Goal: Task Accomplishment & Management: Manage account settings

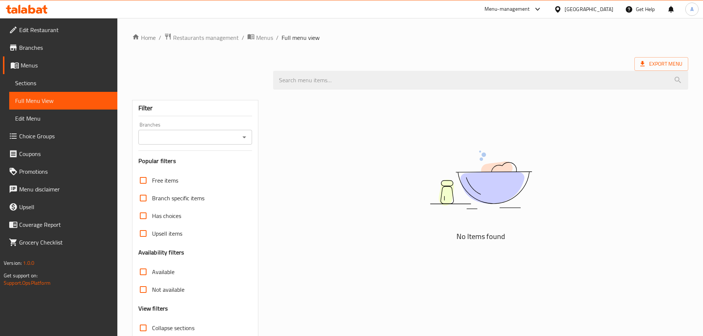
drag, startPoint x: 599, startPoint y: 312, endPoint x: 602, endPoint y: 320, distance: 8.6
click at [599, 312] on div "No Items found" at bounding box center [481, 234] width 424 height 288
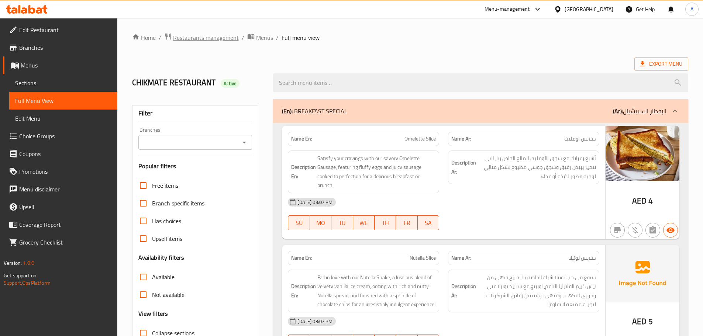
click at [213, 40] on span "Restaurants management" at bounding box center [206, 37] width 66 height 9
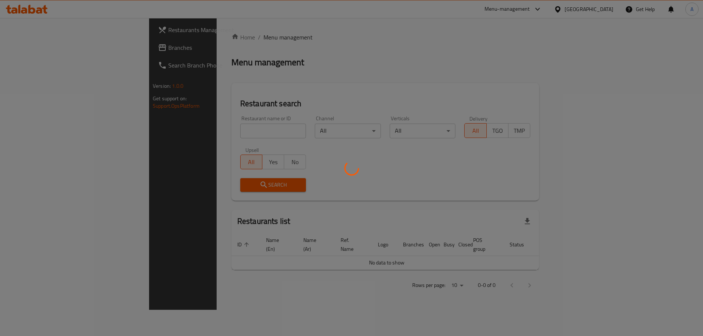
click at [37, 50] on div at bounding box center [351, 168] width 703 height 336
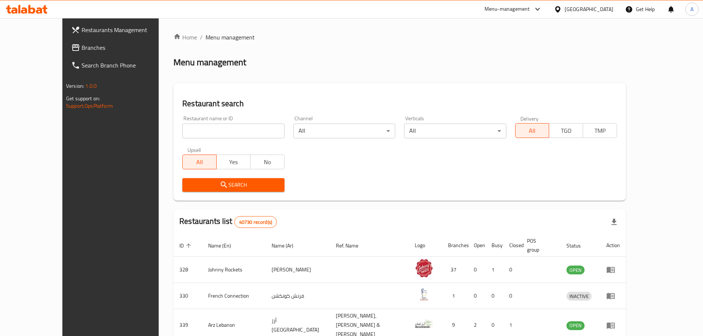
click at [572, 9] on div "[GEOGRAPHIC_DATA]" at bounding box center [589, 9] width 49 height 8
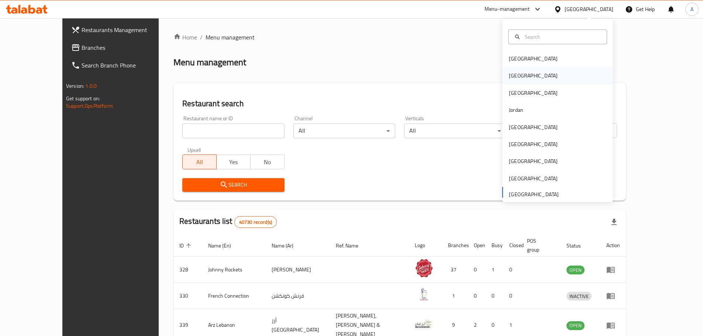
click at [512, 77] on div "[GEOGRAPHIC_DATA]" at bounding box center [533, 76] width 49 height 8
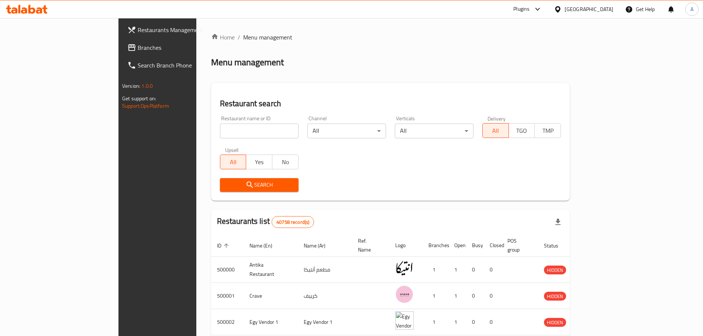
click at [121, 53] on link "Branches" at bounding box center [178, 48] width 114 height 18
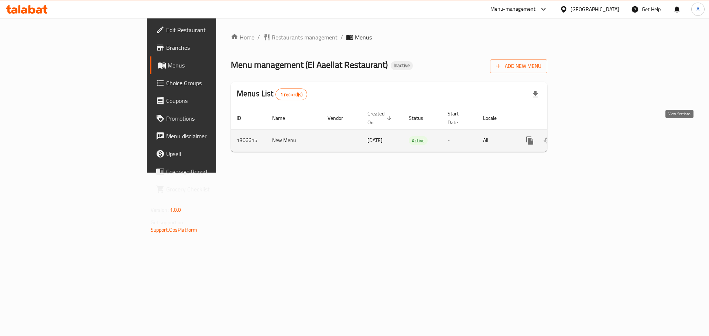
click at [586, 137] on icon "enhanced table" at bounding box center [583, 140] width 7 height 7
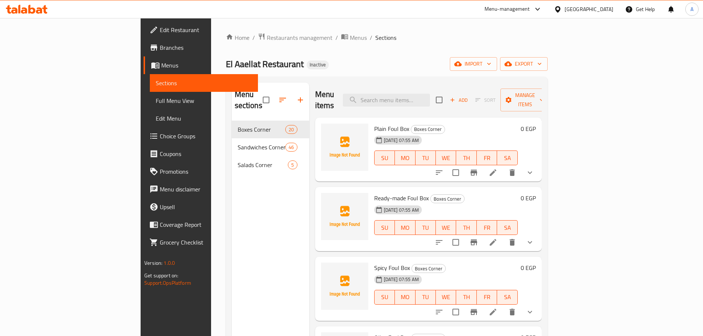
click at [150, 96] on link "Full Menu View" at bounding box center [204, 101] width 108 height 18
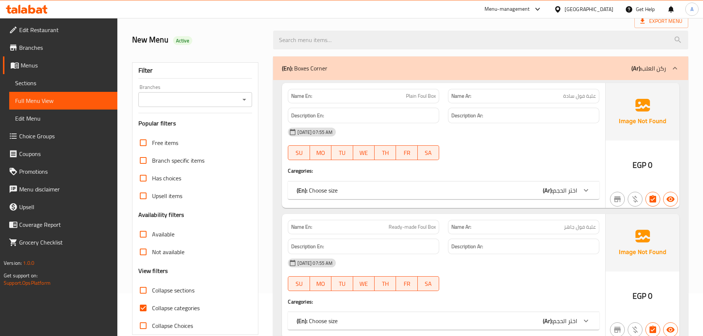
scroll to position [111, 0]
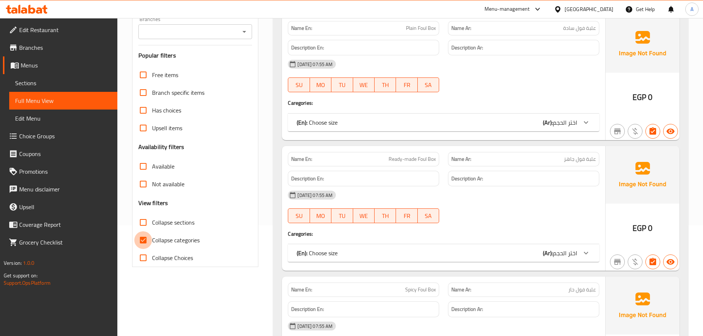
click at [143, 245] on input "Collapse categories" at bounding box center [143, 241] width 18 height 18
checkbox input "false"
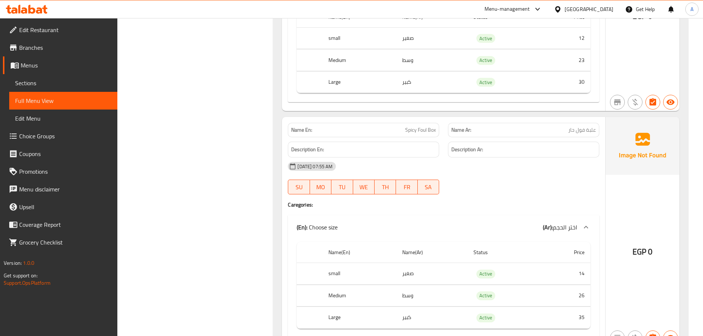
scroll to position [517, 0]
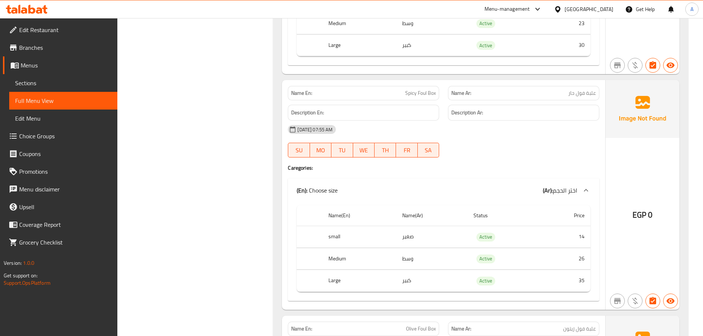
click at [412, 93] on span "Spicy Foul Box" at bounding box center [420, 93] width 31 height 8
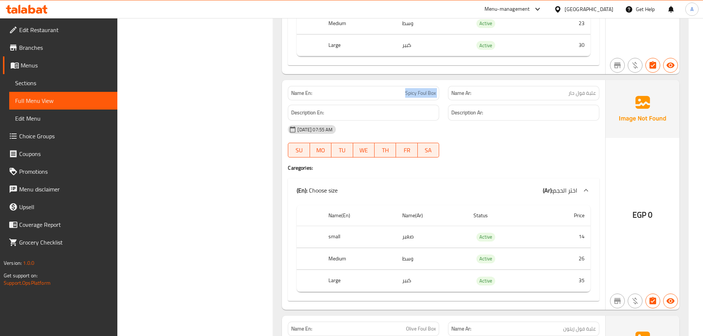
click at [410, 93] on span "Spicy Foul Box" at bounding box center [420, 93] width 31 height 8
click at [418, 89] on span "Spicy Foul Box" at bounding box center [420, 93] width 31 height 8
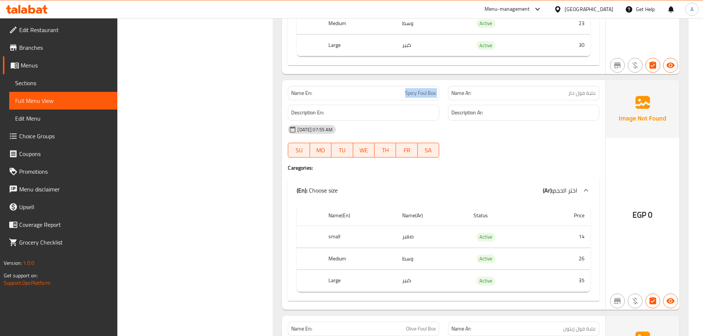
drag, startPoint x: 51, startPoint y: 83, endPoint x: 80, endPoint y: 85, distance: 28.8
click at [51, 83] on span "Sections" at bounding box center [63, 83] width 96 height 9
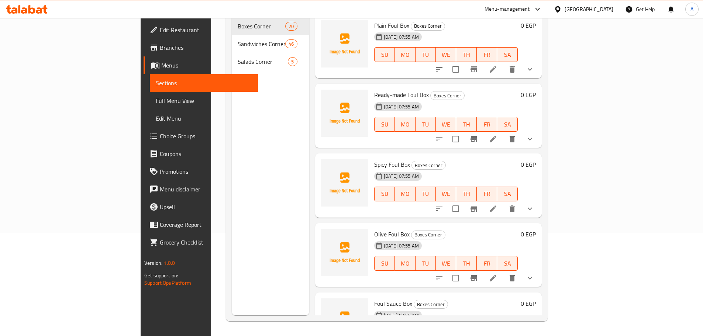
scroll to position [103, 0]
click at [500, 157] on div "Spicy Foul Box Boxes Corner 20-08-2025 07:55 AM SU MO TU WE TH FR SA" at bounding box center [446, 186] width 150 height 58
click at [497, 206] on icon at bounding box center [493, 209] width 7 height 7
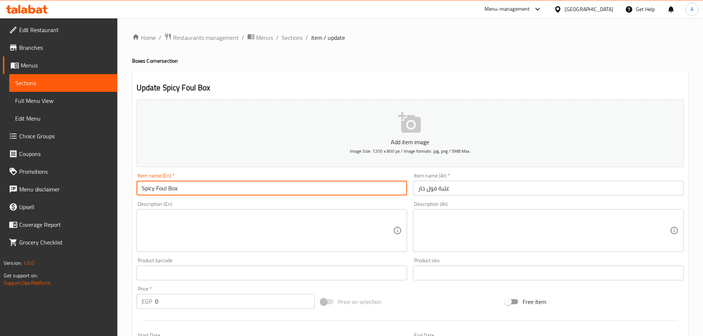
click at [149, 186] on input "Spicy Foul Box" at bounding box center [272, 188] width 271 height 15
paste input "Flaxseed Oil"
type input "Flaxseed Foul Box"
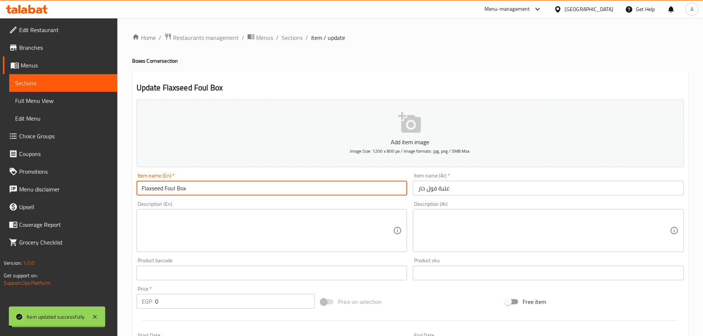
click at [166, 189] on input "Flaxseed Foul Box" at bounding box center [272, 188] width 271 height 15
click at [56, 99] on span "Full Menu View" at bounding box center [63, 100] width 96 height 9
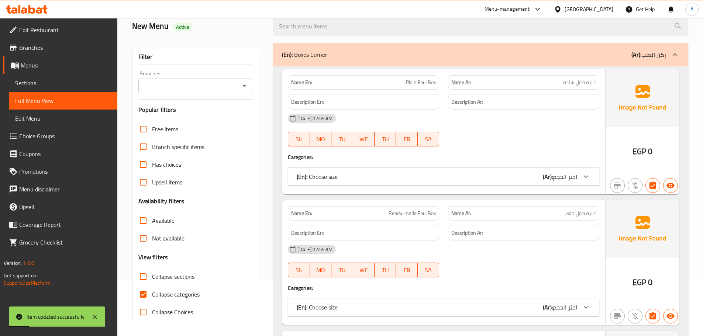
scroll to position [111, 0]
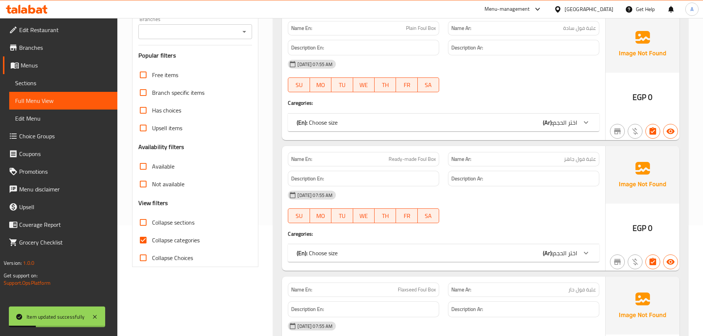
click at [138, 243] on input "Collapse categories" at bounding box center [143, 241] width 18 height 18
checkbox input "false"
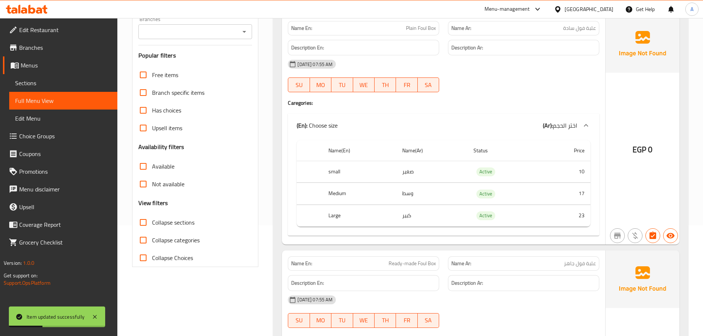
click at [250, 120] on div "Upsell items" at bounding box center [195, 128] width 114 height 18
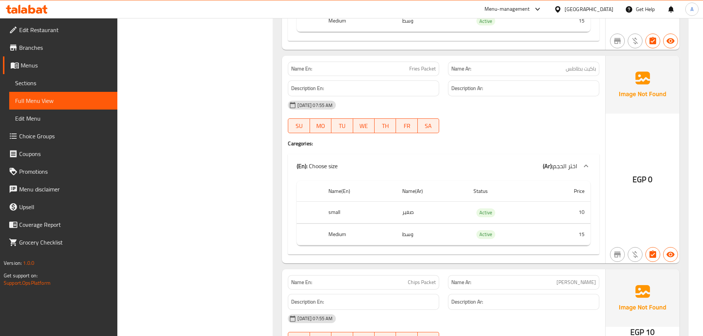
scroll to position [3729, 0]
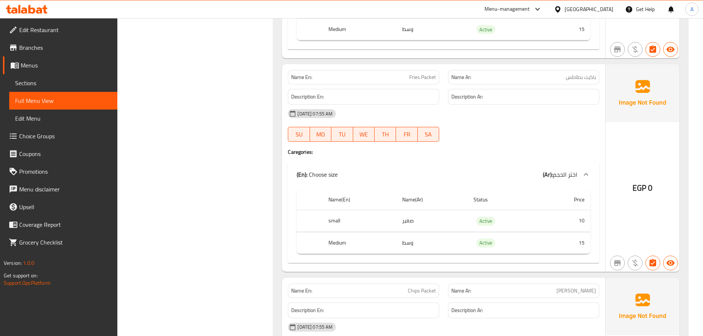
click at [421, 80] on span "Fries Packet" at bounding box center [423, 77] width 27 height 8
copy span "Fries Packet"
click at [422, 79] on span "Fries Packet" at bounding box center [423, 77] width 27 height 8
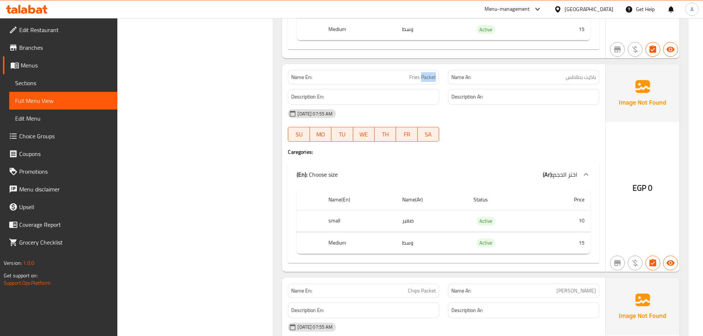
click at [422, 79] on span "Fries Packet" at bounding box center [423, 77] width 27 height 8
click at [400, 78] on p "Name En: Fries Packet" at bounding box center [363, 77] width 145 height 8
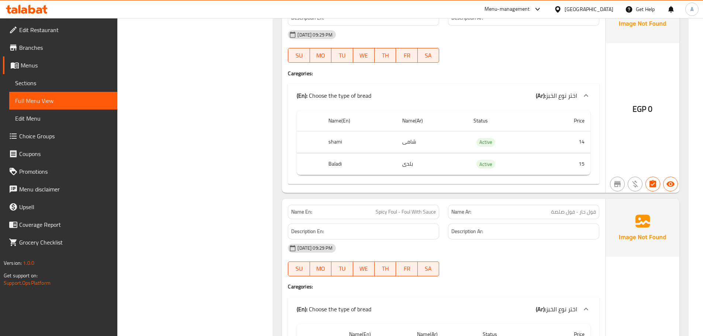
scroll to position [9450, 0]
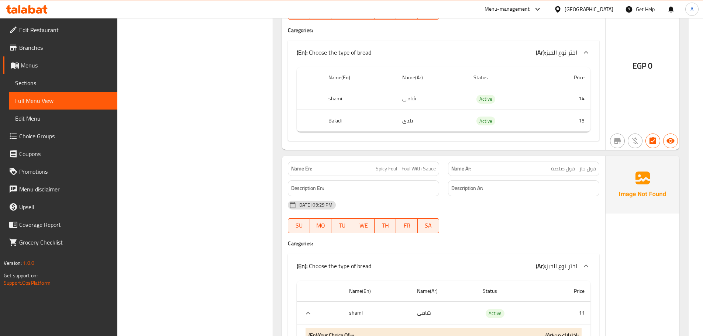
click at [377, 169] on span "Spicy Foul - Foul With Sauce" at bounding box center [406, 169] width 60 height 8
copy span "Spicy"
click at [63, 83] on span "Sections" at bounding box center [63, 83] width 96 height 9
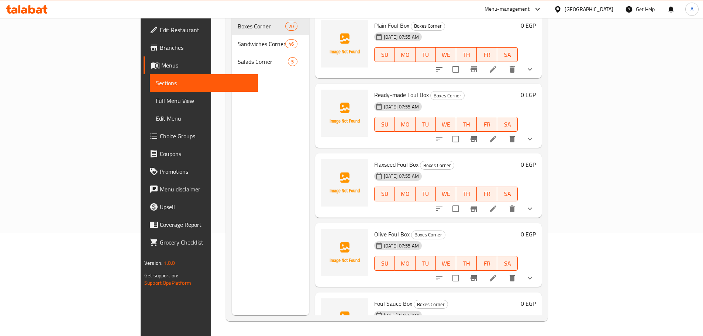
scroll to position [103, 0]
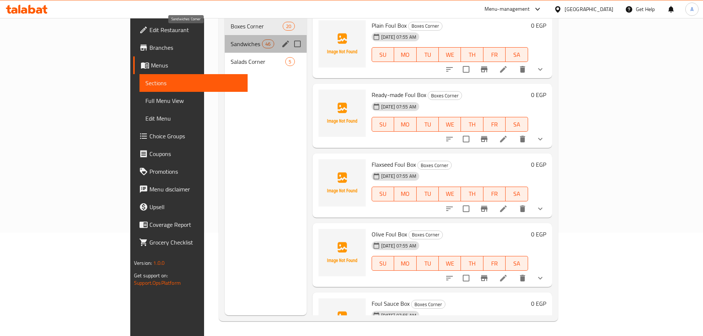
click at [231, 40] on span "Sandwiches Corner" at bounding box center [246, 44] width 31 height 9
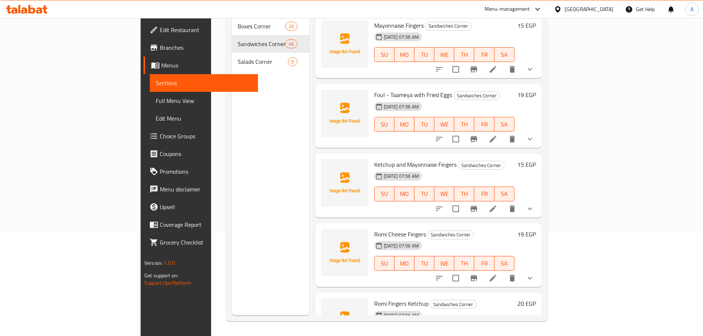
scroll to position [1469, 0]
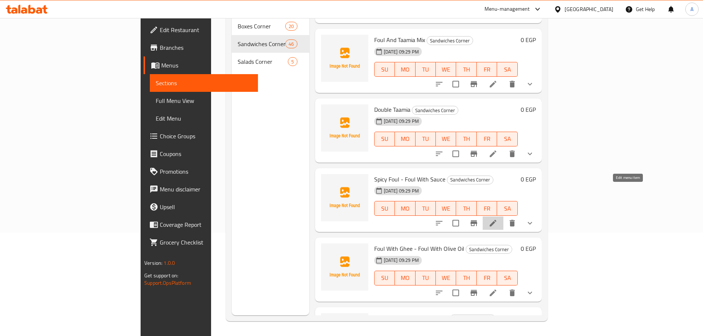
click at [497, 220] on icon at bounding box center [493, 223] width 7 height 7
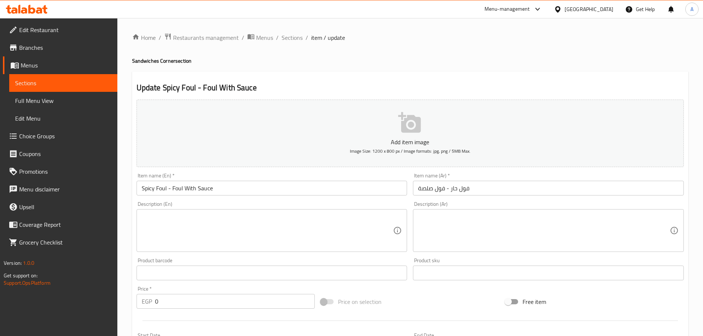
click at [145, 190] on input "Spicy Foul - Foul With Sauce" at bounding box center [272, 188] width 271 height 15
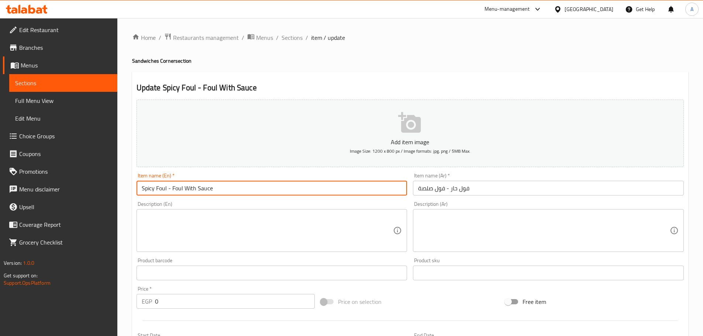
click at [145, 190] on input "Spicy Foul - Foul With Sauce" at bounding box center [272, 188] width 271 height 15
paste input "Flaxseed Oil"
type input "Flaxseed Foul - Foul With Sauce"
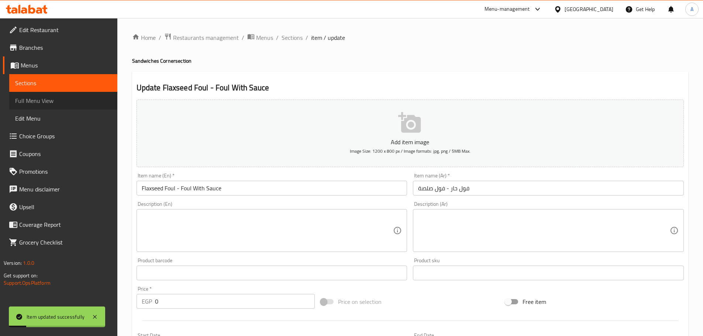
click at [66, 100] on span "Full Menu View" at bounding box center [63, 100] width 96 height 9
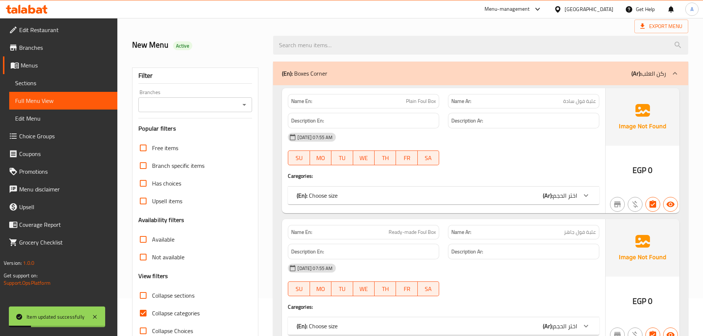
scroll to position [148, 0]
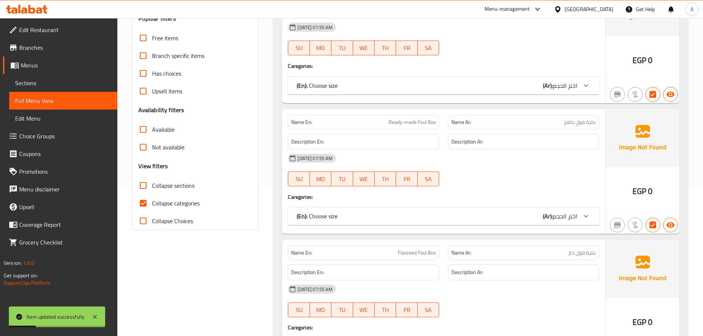
click at [154, 207] on span "Collapse categories" at bounding box center [176, 203] width 48 height 9
click at [152, 207] on input "Collapse categories" at bounding box center [143, 204] width 18 height 18
checkbox input "false"
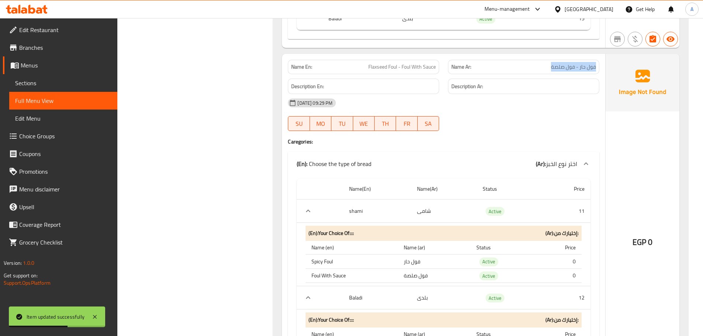
scroll to position [9560, 0]
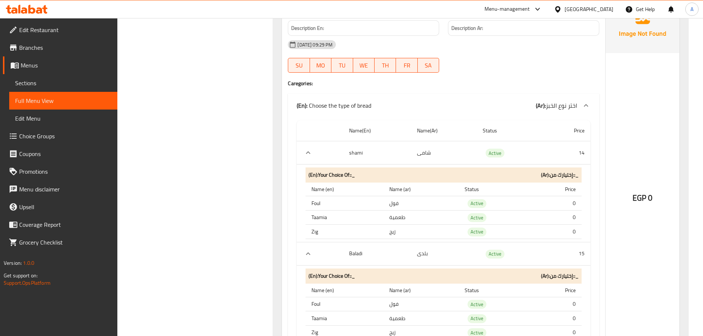
scroll to position [11813, 0]
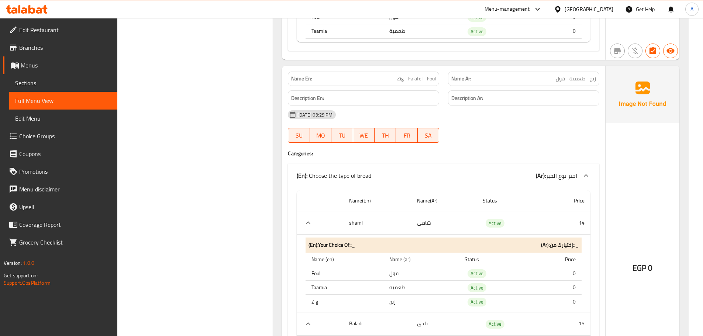
click at [417, 72] on div "Name En: Zig - Falafel - Foul" at bounding box center [363, 79] width 151 height 14
click at [418, 81] on span "Zig - Falafel - Foul" at bounding box center [416, 79] width 39 height 8
copy span "Falafel"
click at [487, 136] on div "19-08-2025 09:29 PM SU MO TU WE TH FR SA" at bounding box center [444, 126] width 321 height 41
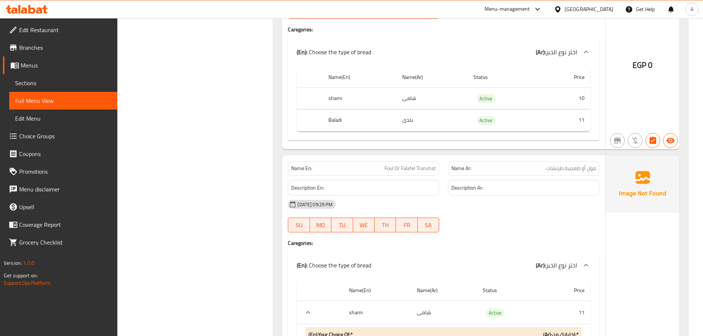
scroll to position [11724, 0]
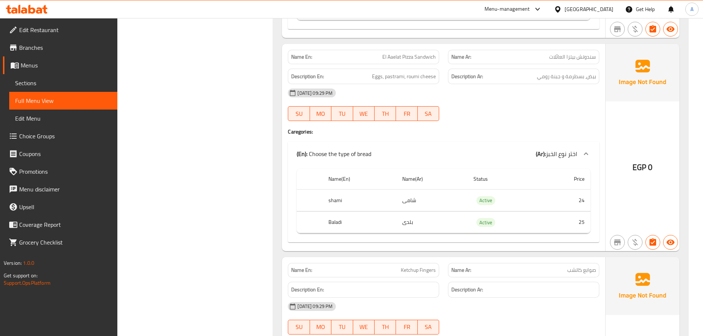
scroll to position [15243, 0]
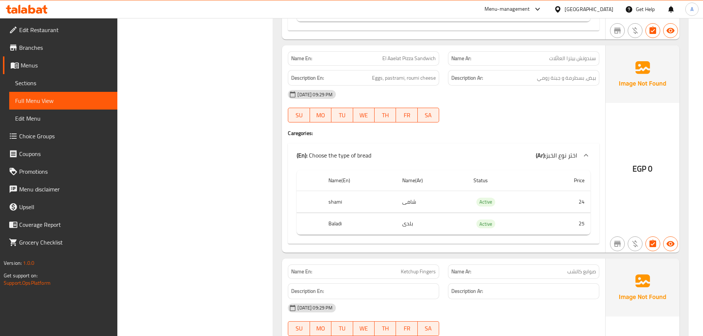
click at [406, 77] on span "Eggs, pastrami, roumi cheese" at bounding box center [404, 77] width 64 height 9
click at [564, 81] on span "بيض، بسطرمة و جبنة رومي" at bounding box center [566, 77] width 59 height 9
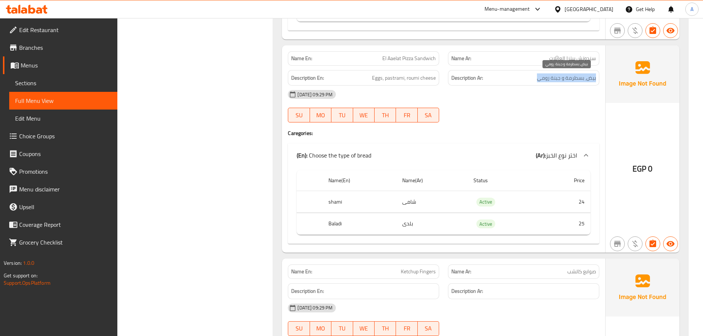
click at [564, 81] on span "بيض، بسطرمة و جبنة رومي" at bounding box center [566, 77] width 59 height 9
click at [389, 78] on span "Eggs, pastrami, roumi cheese" at bounding box center [404, 77] width 64 height 9
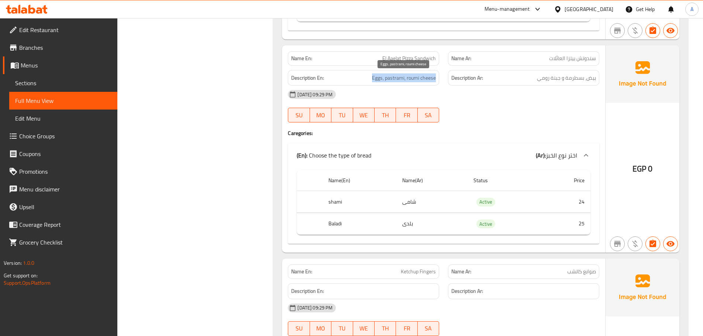
click at [389, 78] on span "Eggs, pastrami, roumi cheese" at bounding box center [404, 77] width 64 height 9
copy span "Eggs, pastrami, roumi cheese"
click at [417, 58] on span "El Aaelat Pizza Sandwich" at bounding box center [410, 59] width 54 height 8
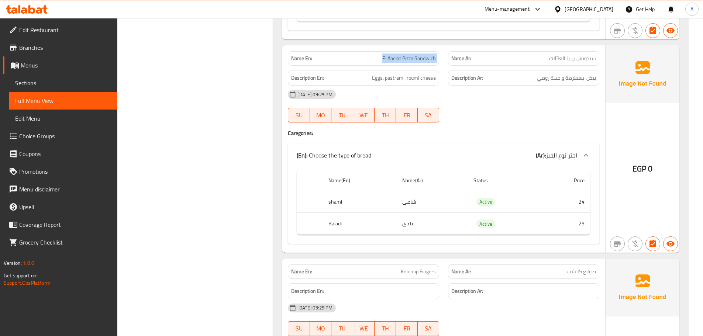
copy span "El Aaelat Pizza Sandwich"
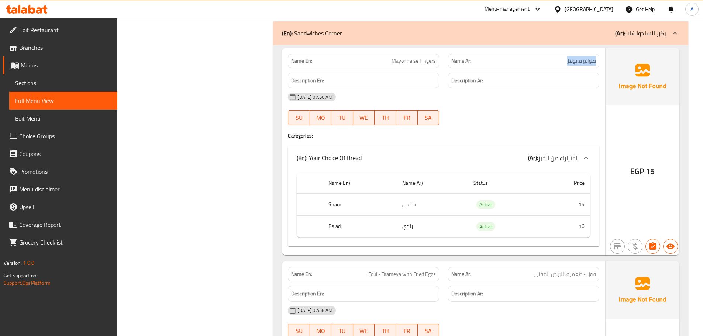
scroll to position [4516, 0]
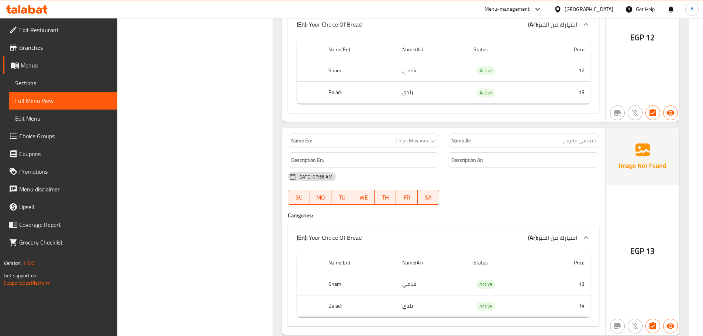
scroll to position [6806, 0]
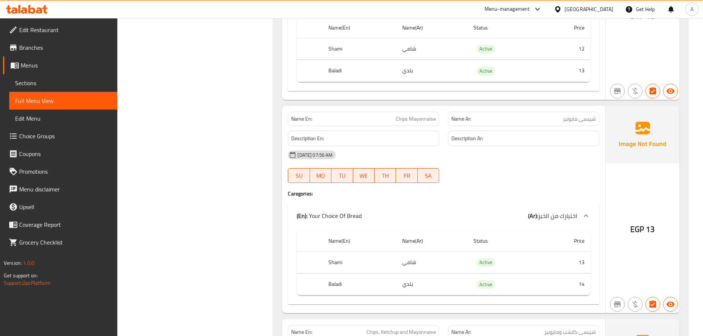
copy span "Chips Mayonnaise"
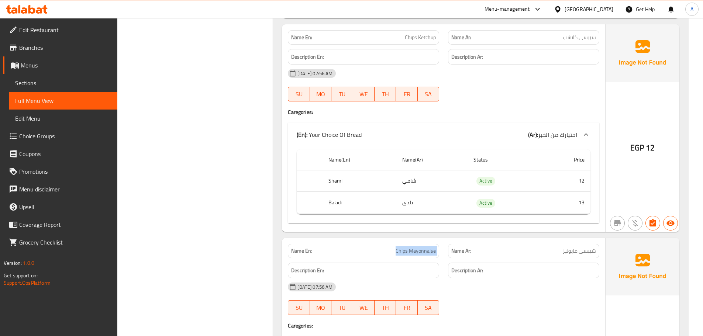
scroll to position [6658, 0]
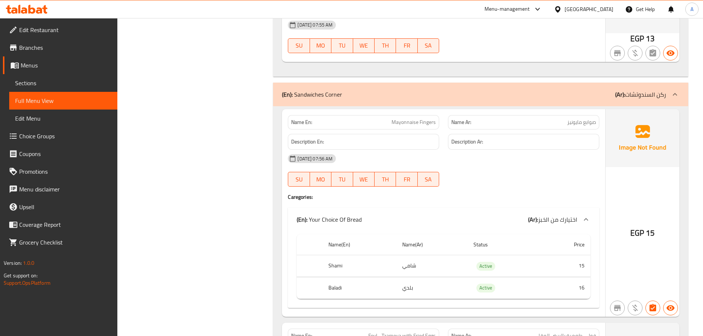
scroll to position [4442, 0]
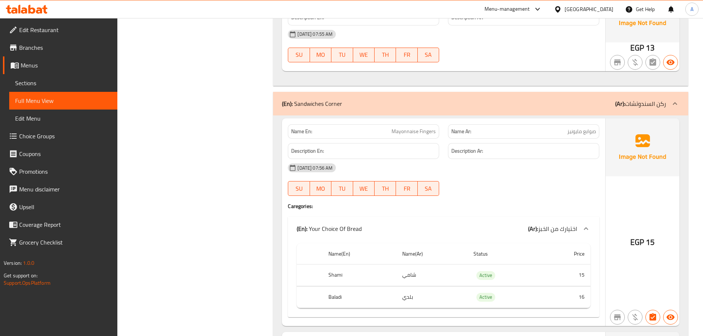
copy span "Mayonnaise Fingers"
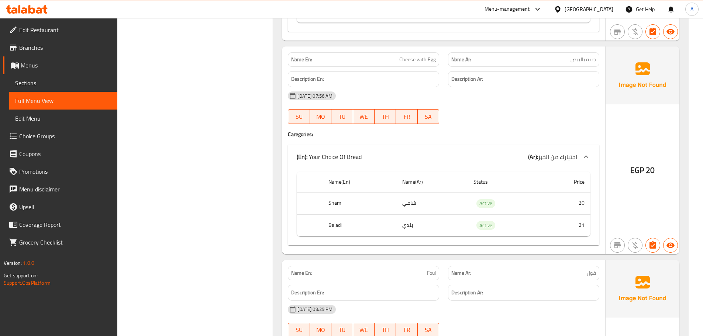
scroll to position [7655, 0]
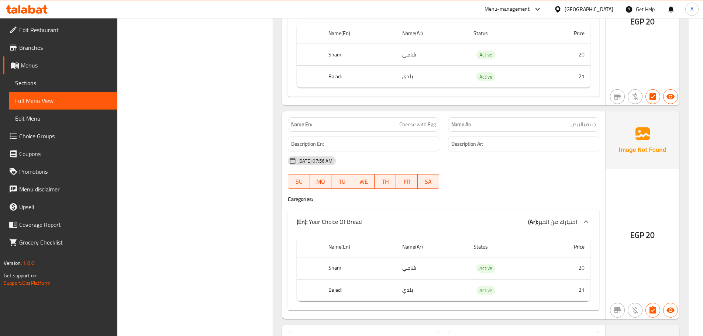
copy span "Cheese with Egg"
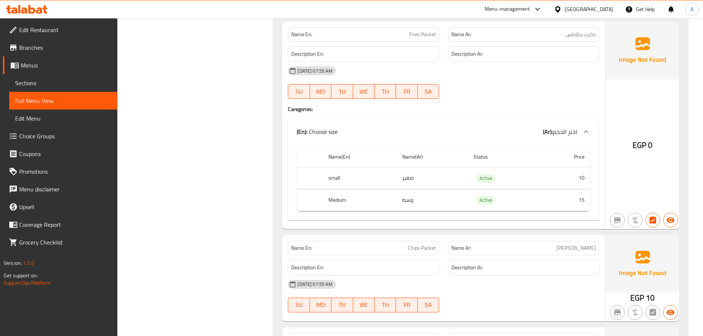
scroll to position [3767, 0]
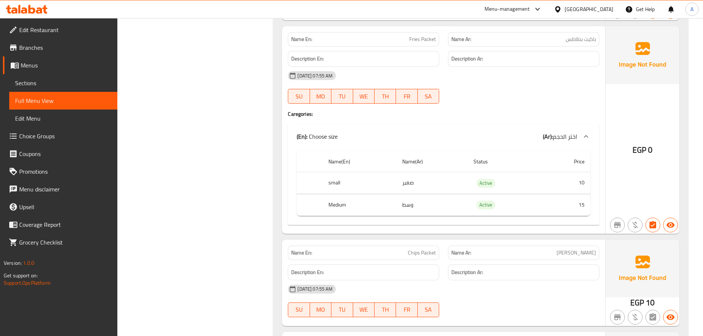
click at [37, 51] on span "Branches" at bounding box center [65, 47] width 92 height 9
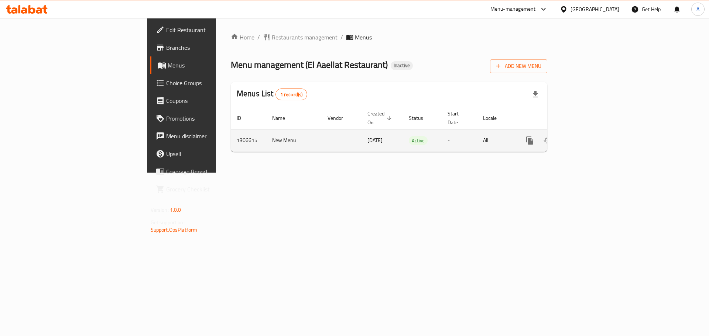
click at [598, 134] on td "enhanced table" at bounding box center [556, 140] width 83 height 23
click at [592, 134] on link "enhanced table" at bounding box center [583, 141] width 18 height 18
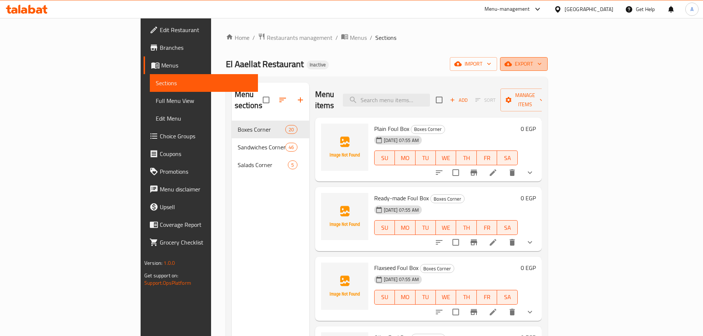
click at [542, 61] on span "export" at bounding box center [524, 63] width 36 height 9
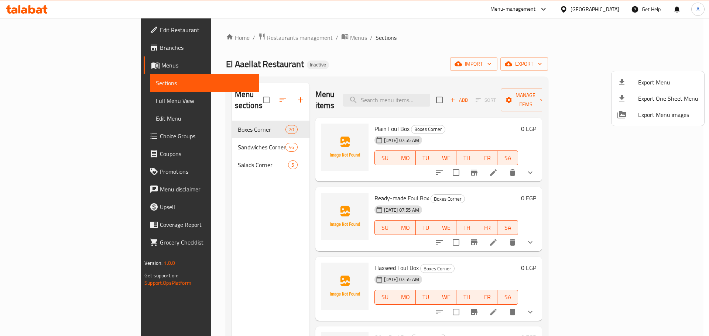
click at [648, 78] on span "Export Menu" at bounding box center [668, 82] width 60 height 9
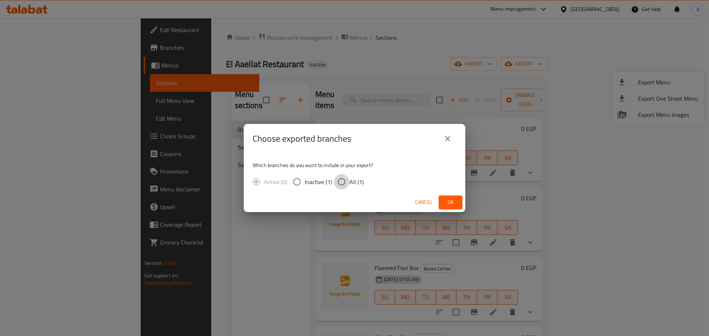
drag, startPoint x: 340, startPoint y: 181, endPoint x: 346, endPoint y: 181, distance: 5.6
click at [340, 181] on input "All (1)" at bounding box center [342, 182] width 16 height 16
radio input "true"
click at [452, 201] on span "Ok" at bounding box center [451, 202] width 12 height 9
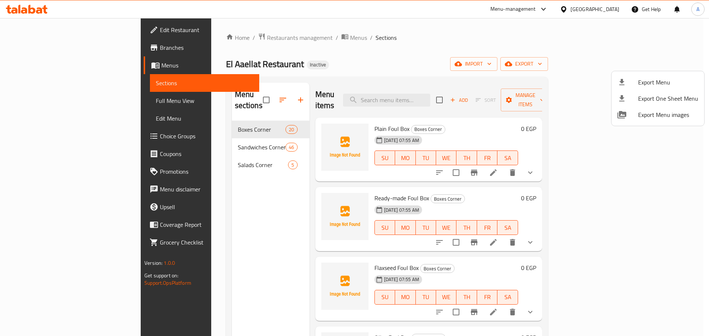
click at [65, 102] on div at bounding box center [354, 168] width 709 height 336
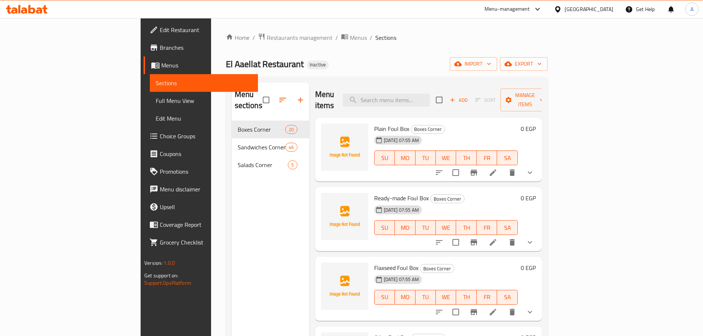
drag, startPoint x: 65, startPoint y: 102, endPoint x: 79, endPoint y: 166, distance: 65.8
click at [156, 102] on span "Full Menu View" at bounding box center [204, 100] width 96 height 9
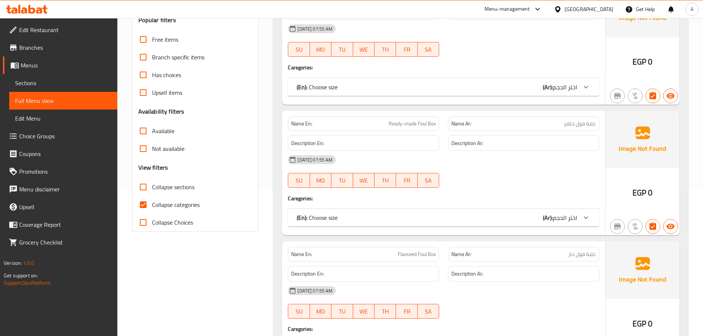
scroll to position [148, 0]
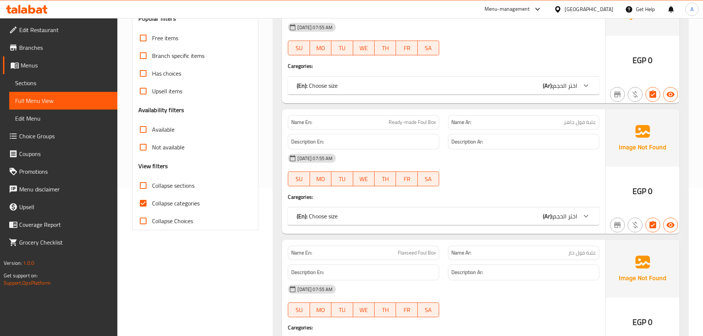
drag, startPoint x: 139, startPoint y: 201, endPoint x: 150, endPoint y: 202, distance: 11.1
click at [142, 202] on input "Collapse categories" at bounding box center [143, 204] width 18 height 18
checkbox input "false"
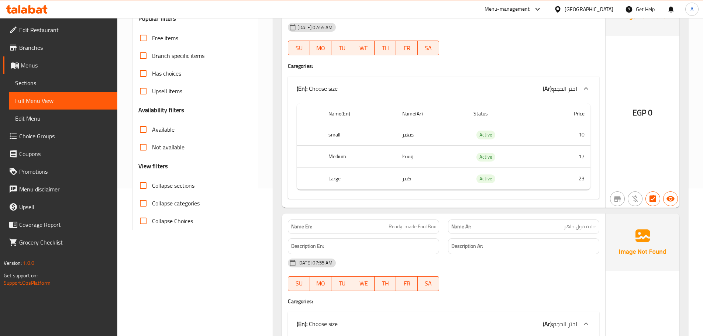
click at [603, 6] on div "[GEOGRAPHIC_DATA]" at bounding box center [589, 9] width 49 height 8
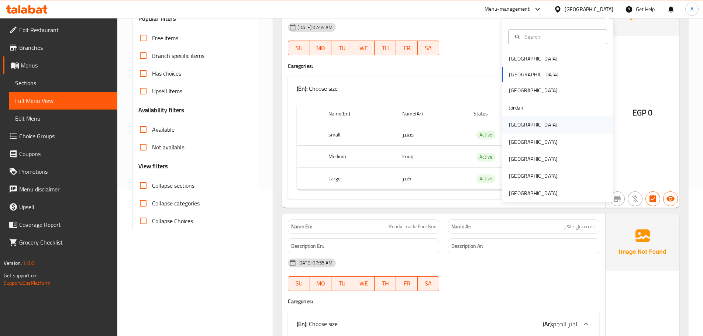
click at [509, 127] on div "[GEOGRAPHIC_DATA]" at bounding box center [533, 125] width 49 height 8
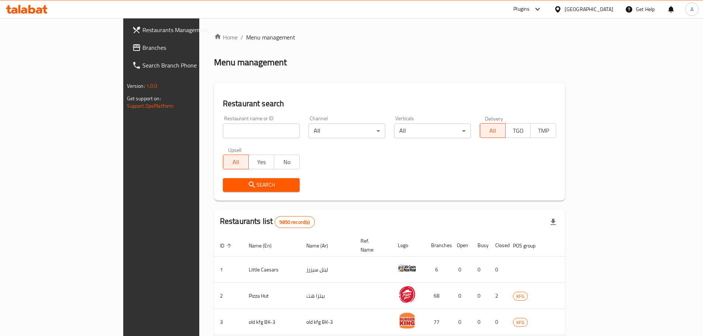
click at [143, 47] on span "Branches" at bounding box center [189, 47] width 92 height 9
